Goal: Information Seeking & Learning: Learn about a topic

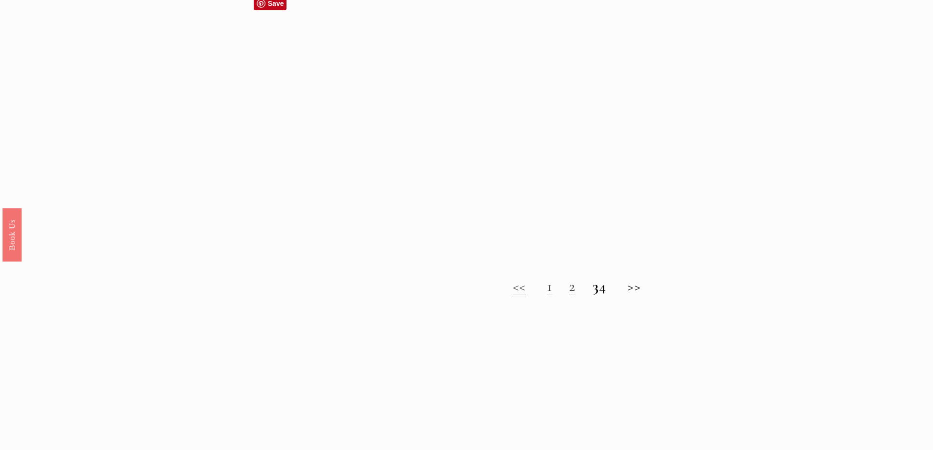
scroll to position [882, 0]
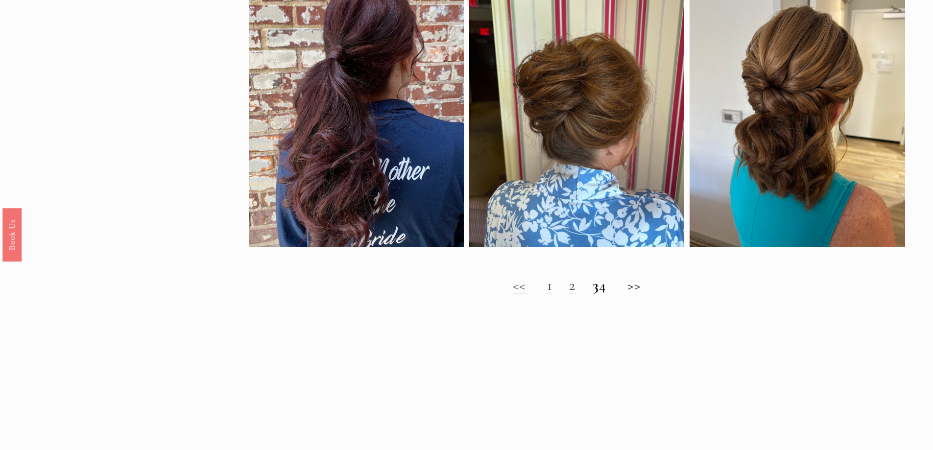
click at [569, 294] on link "2" at bounding box center [572, 285] width 7 height 18
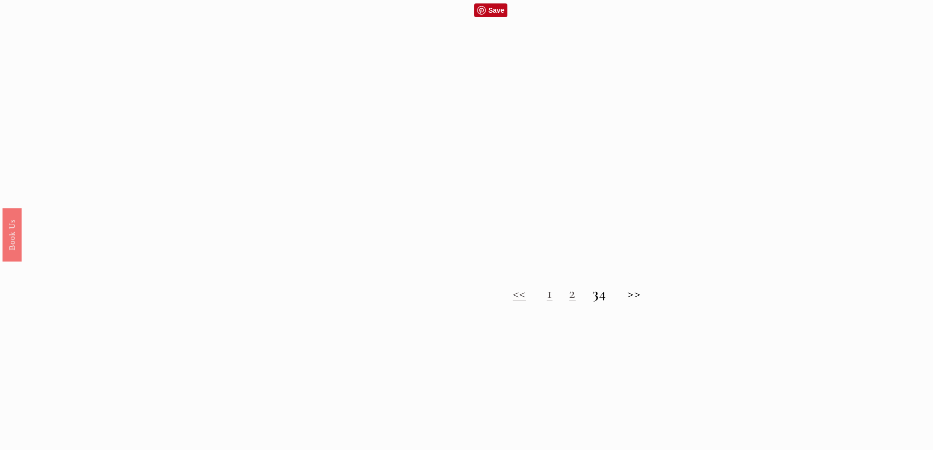
scroll to position [882, 0]
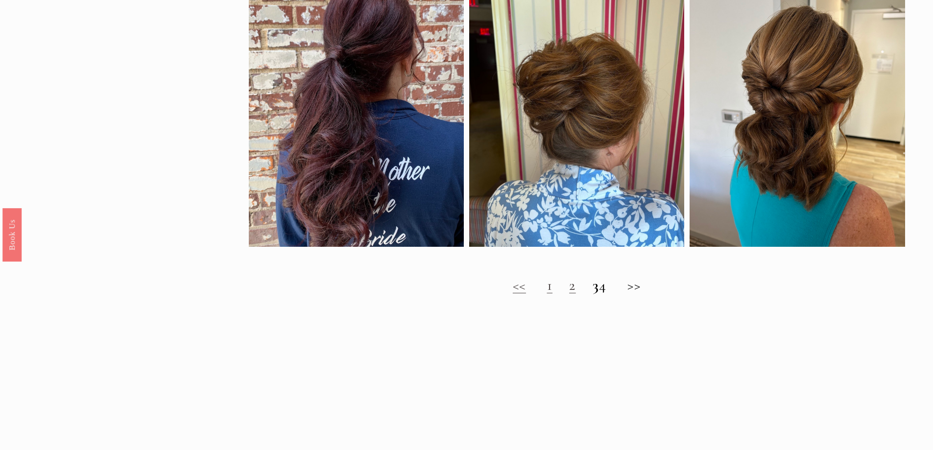
click at [593, 294] on strong "3" at bounding box center [596, 285] width 7 height 18
click at [642, 292] on h2 "<< 1 2 3 4 >>" at bounding box center [577, 286] width 657 height 18
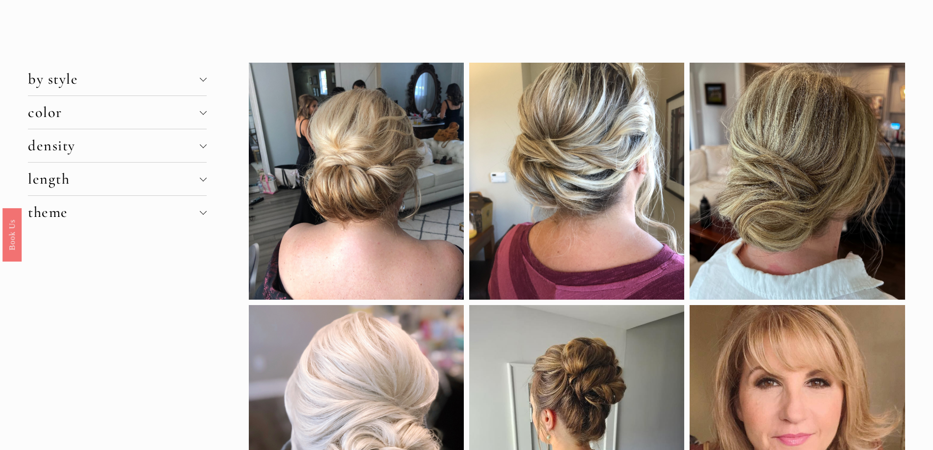
scroll to position [0, 0]
